Goal: Transaction & Acquisition: Purchase product/service

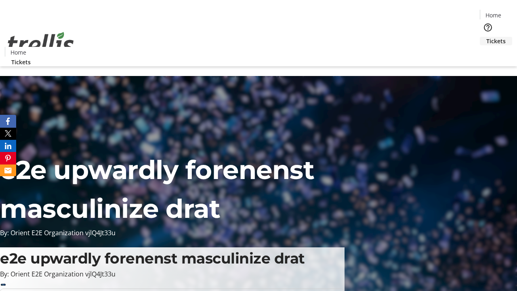
click at [486, 37] on span "Tickets" at bounding box center [495, 41] width 19 height 8
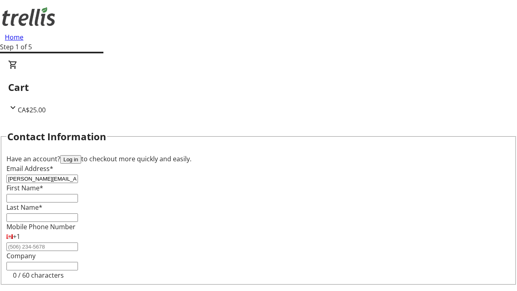
type input "[PERSON_NAME][EMAIL_ADDRESS][DOMAIN_NAME]"
type input "[PERSON_NAME]"
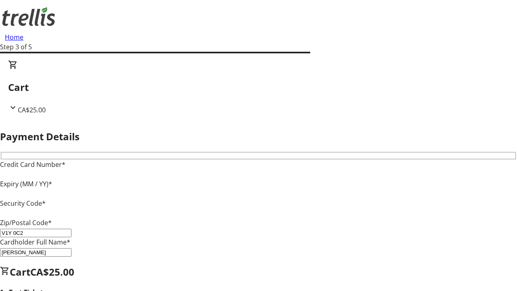
type input "V1Y 0C2"
